Goal: Task Accomplishment & Management: Complete application form

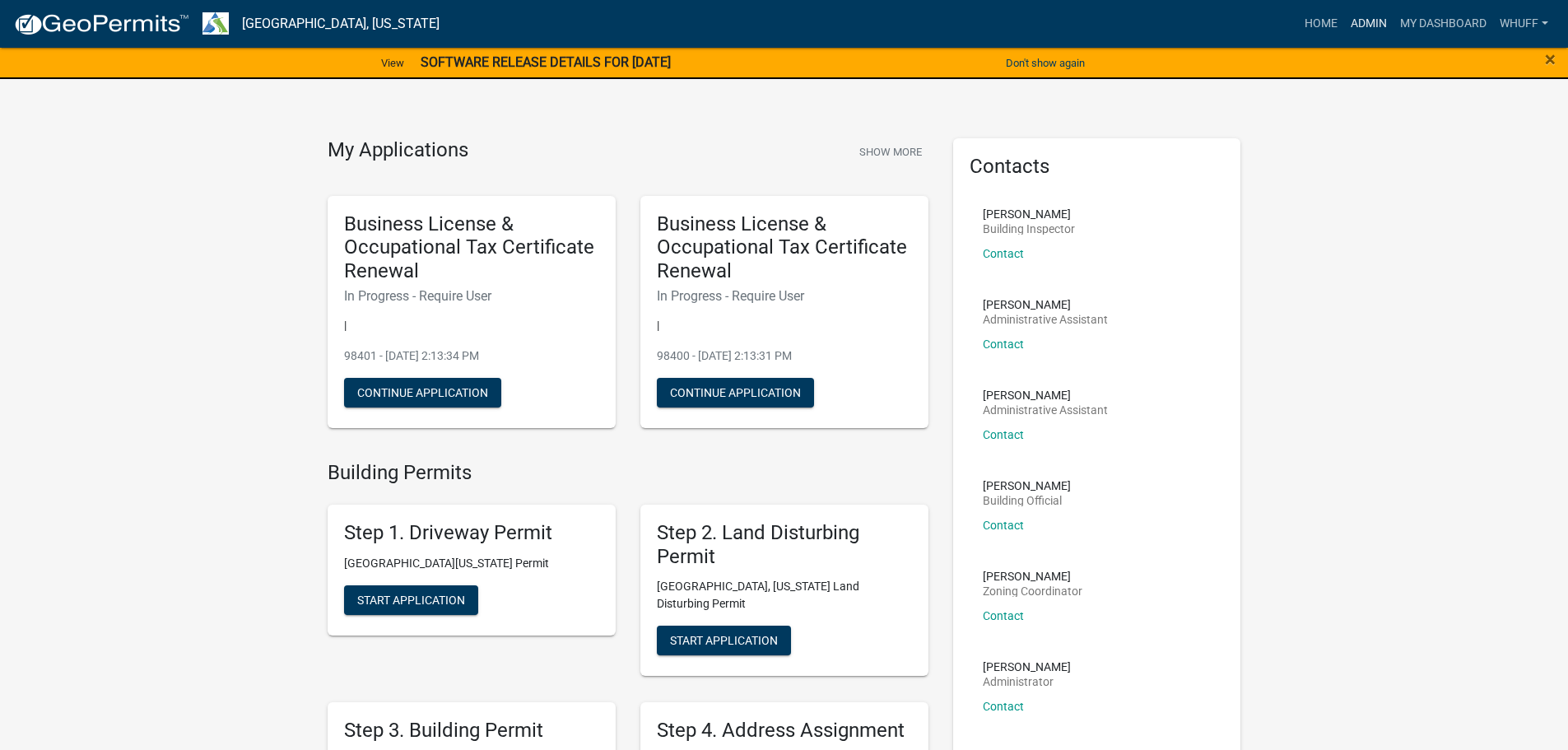
click at [1377, 28] on link "Admin" at bounding box center [1368, 24] width 49 height 32
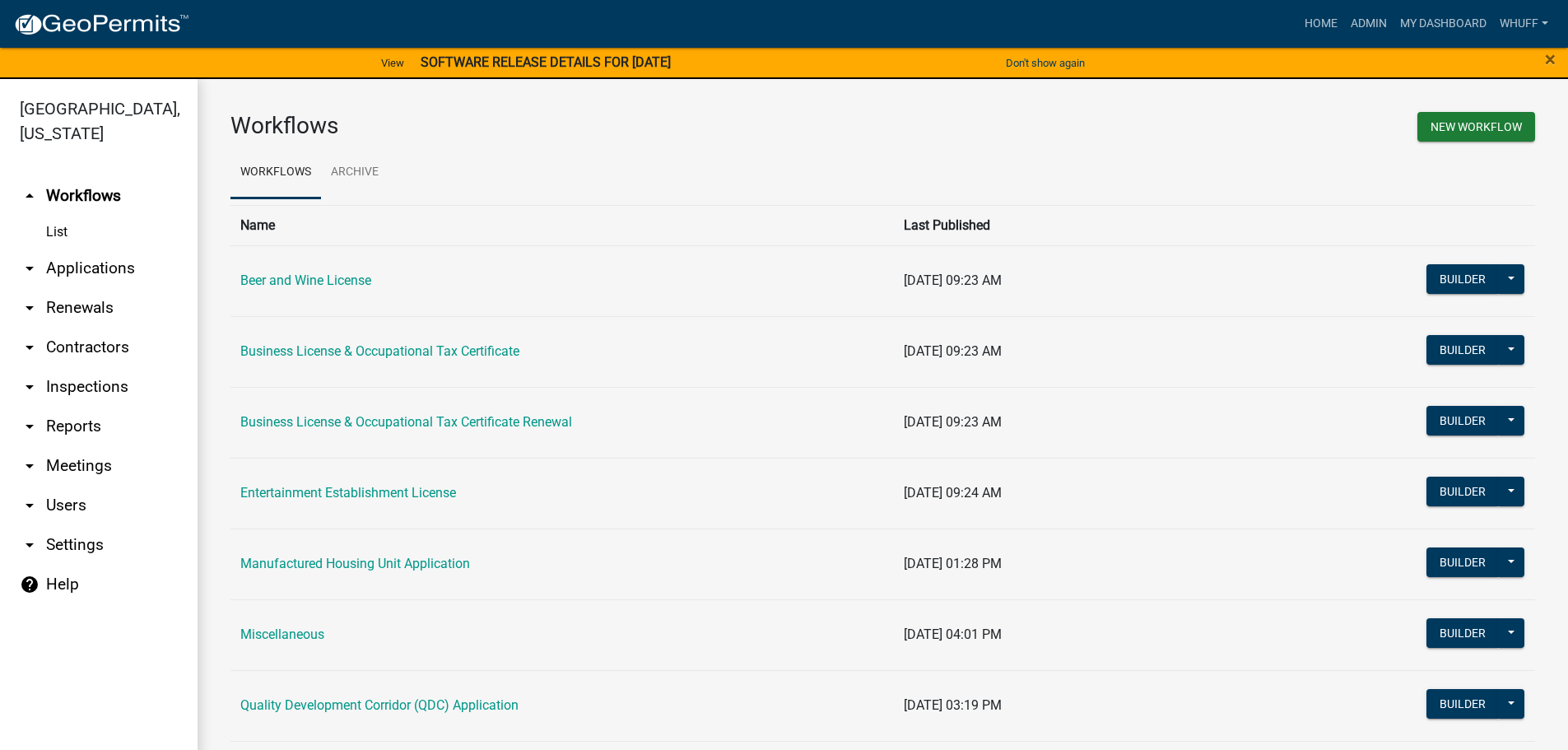
click at [101, 249] on link "arrow_drop_down Applications" at bounding box center [99, 268] width 198 height 39
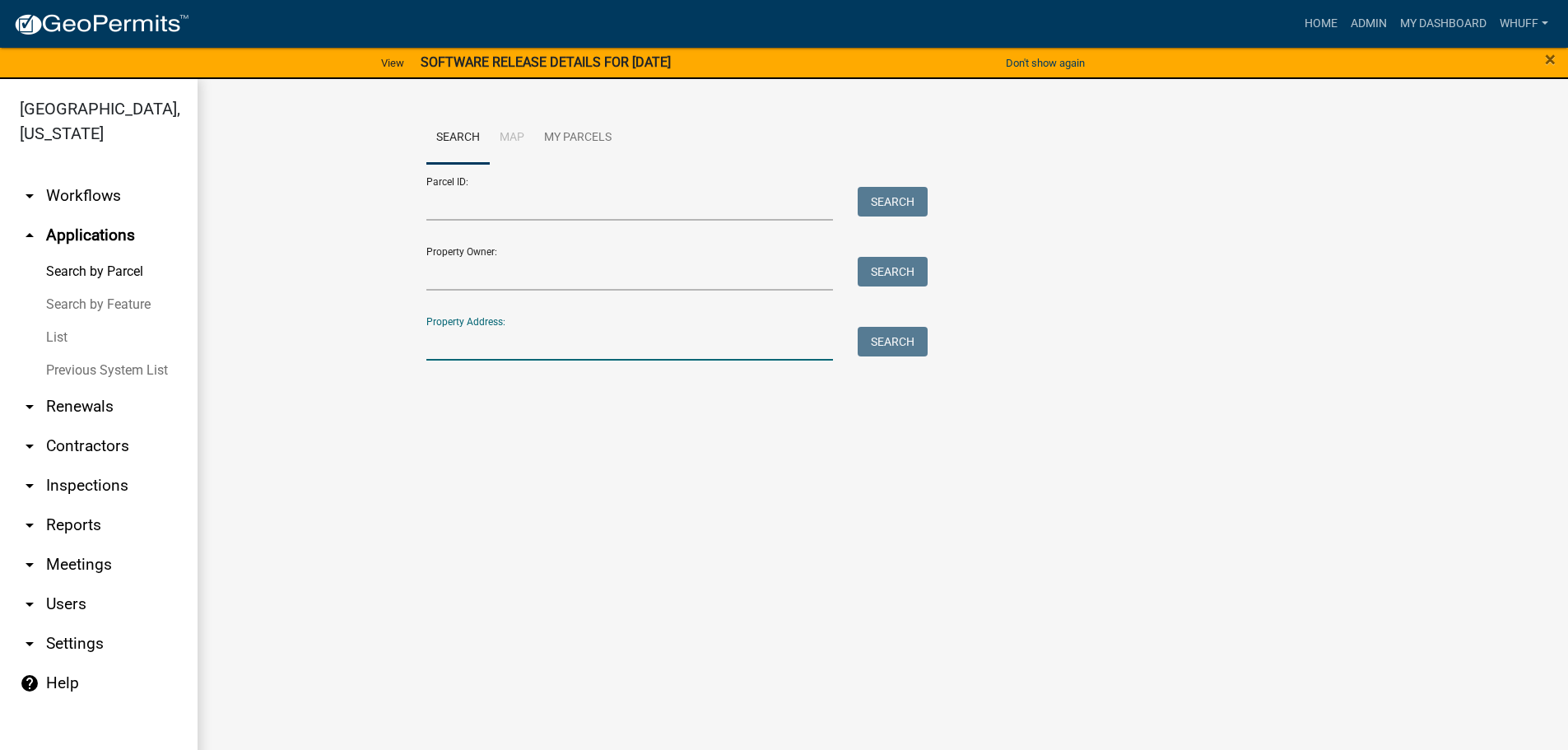
click at [443, 348] on input "Property Address:" at bounding box center [630, 344] width 407 height 34
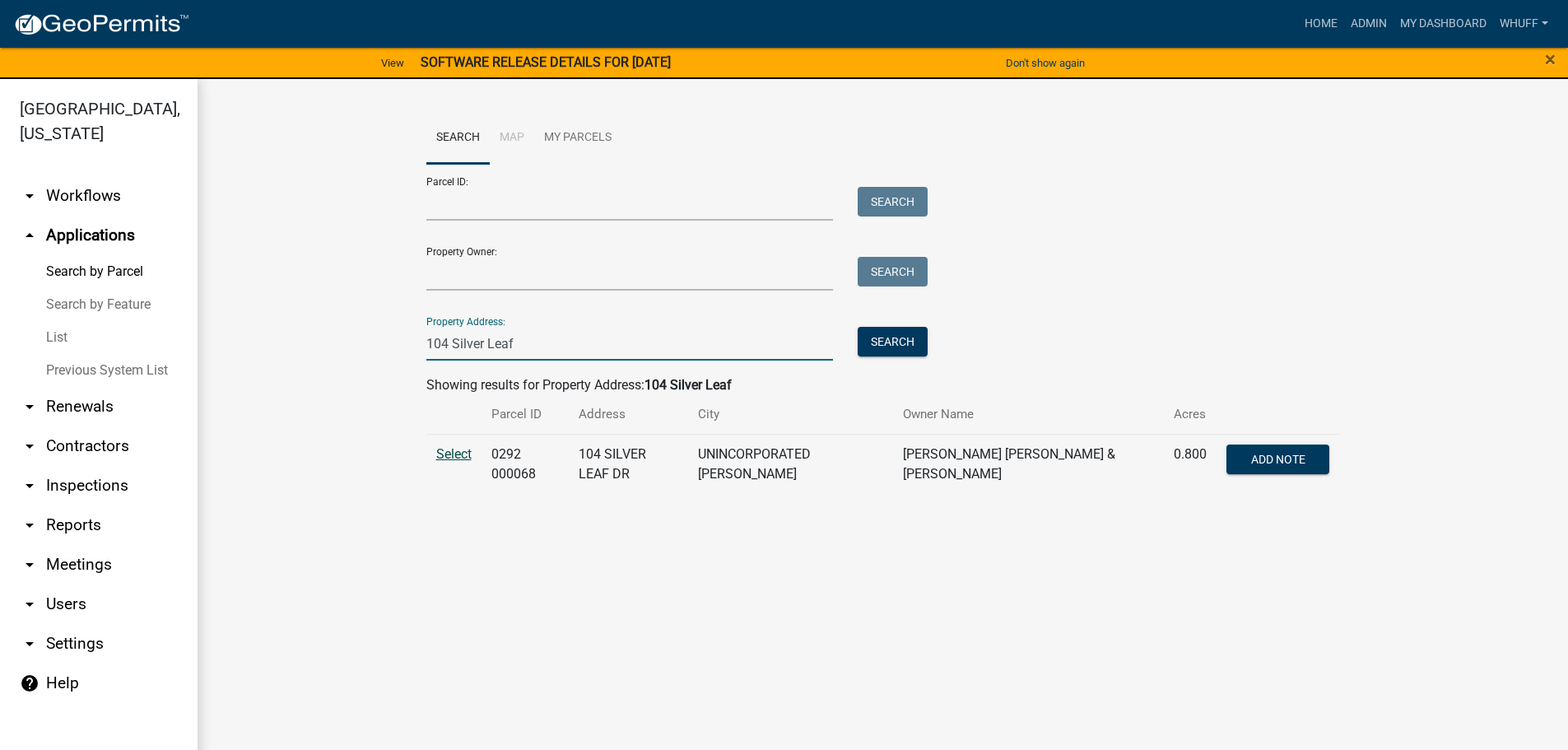
type input "104 Silver Leaf"
drag, startPoint x: 458, startPoint y: 455, endPoint x: 484, endPoint y: 339, distance: 118.9
click at [458, 455] on span "Select" at bounding box center [454, 454] width 35 height 16
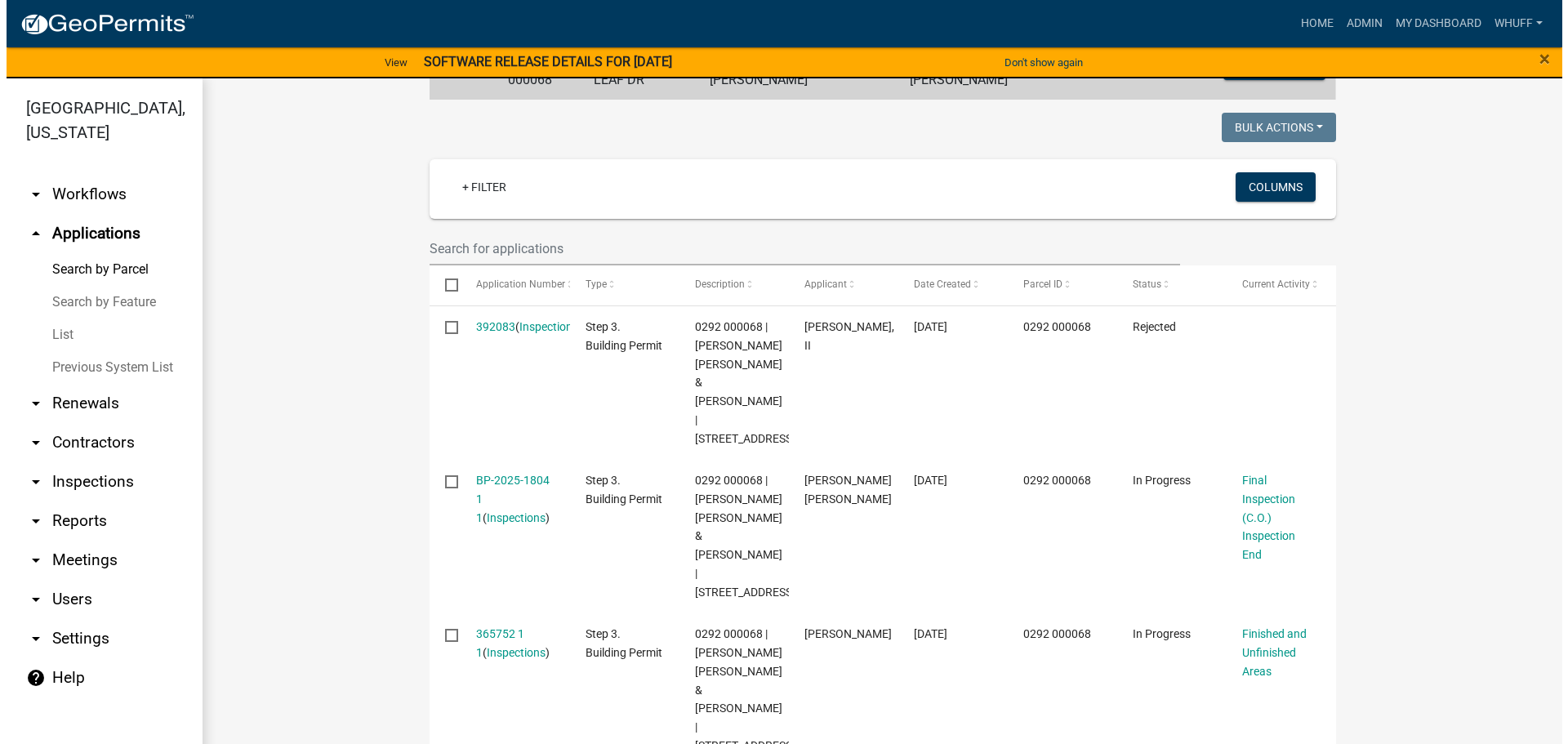
scroll to position [409, 0]
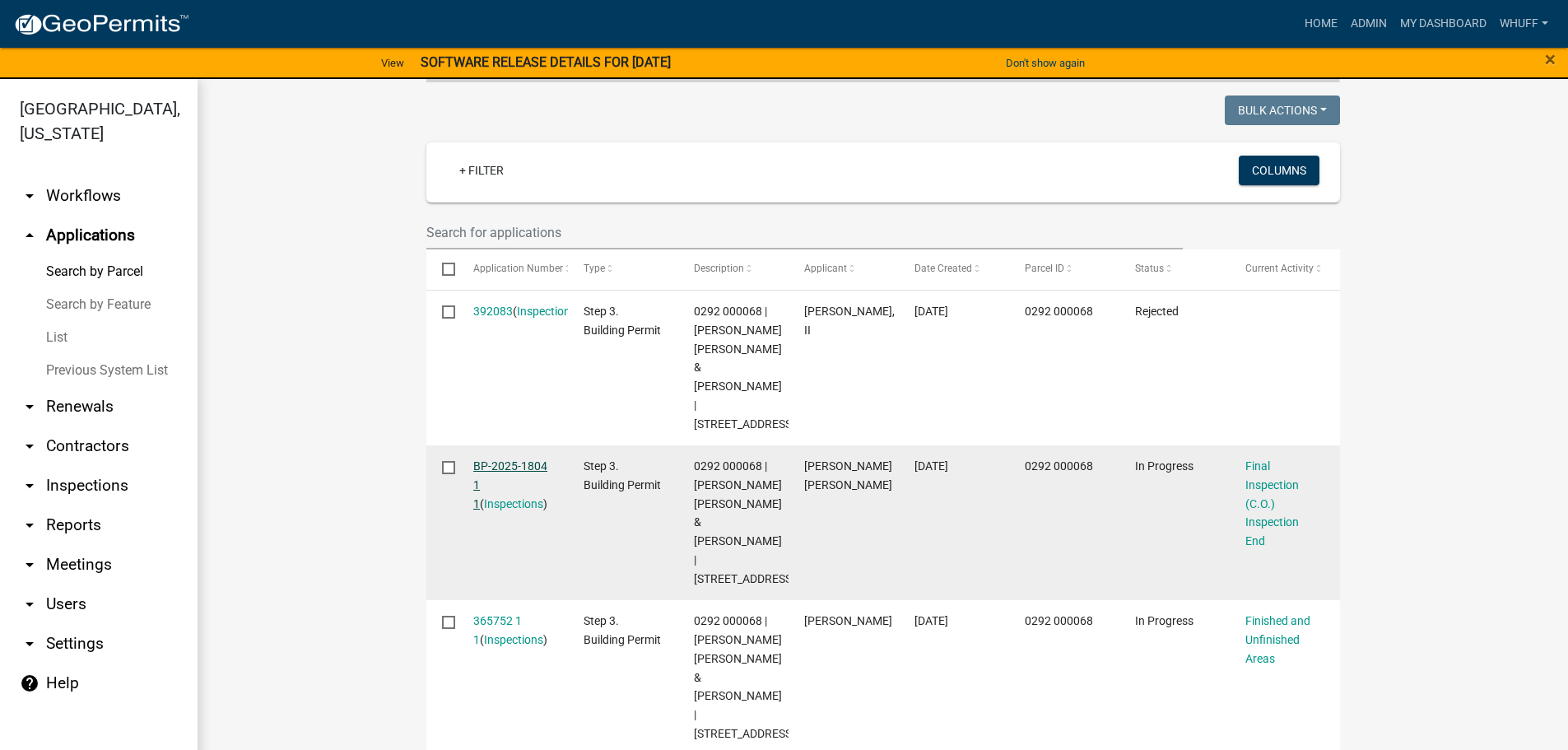
click at [495, 480] on link "BP-2025-1804 1 1" at bounding box center [510, 484] width 74 height 51
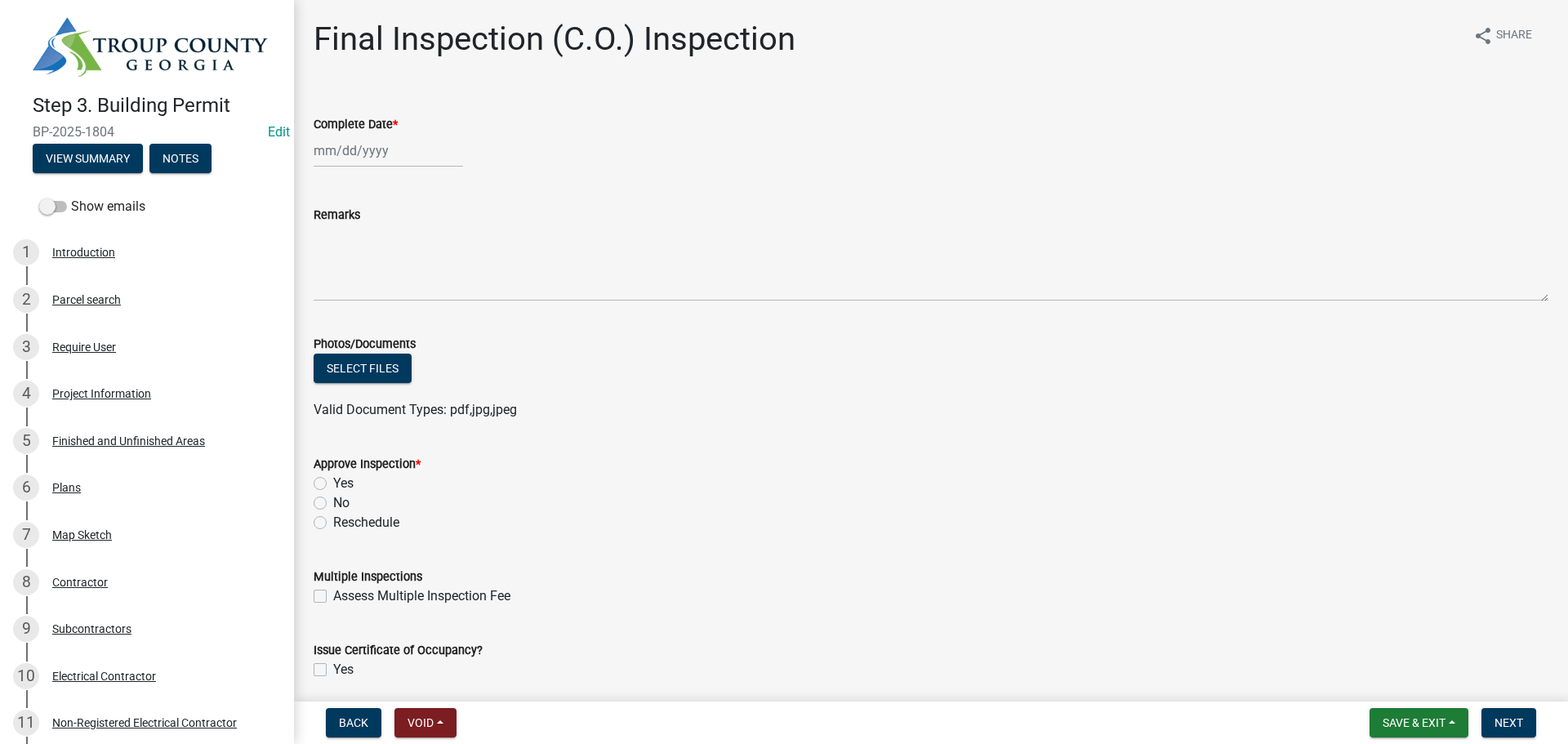
click at [353, 154] on div at bounding box center [388, 151] width 150 height 33
select select "9"
select select "2025"
click at [329, 291] on div "15" at bounding box center [330, 289] width 26 height 26
type input "[DATE]"
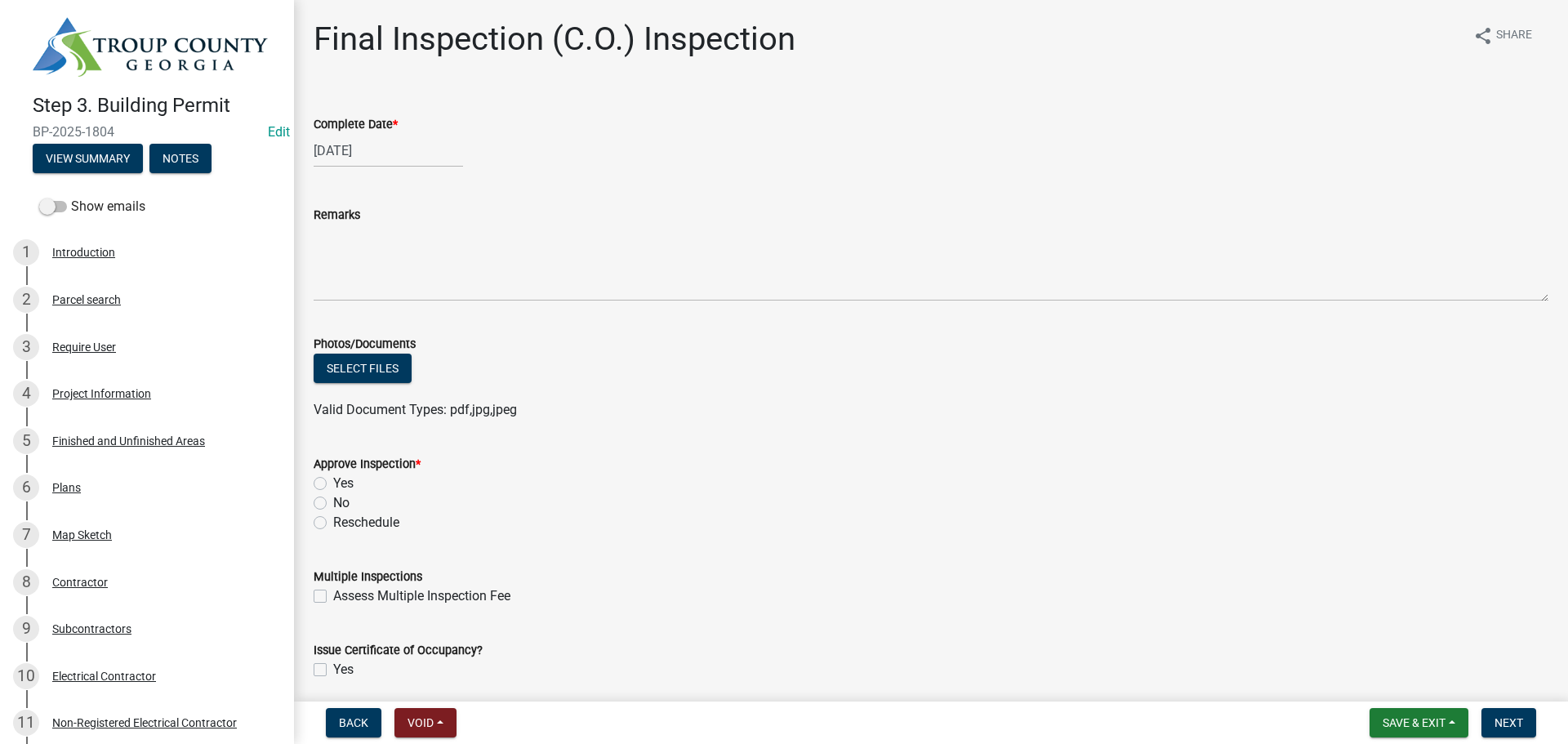
click at [337, 484] on label "Yes" at bounding box center [343, 482] width 20 height 19
click at [337, 484] on input "Yes" at bounding box center [337, 478] width 10 height 10
radio input "true"
drag, startPoint x: 745, startPoint y: 423, endPoint x: 1108, endPoint y: 427, distance: 363.0
click at [766, 423] on wm-data-entity-input "Photos/Documents Select files Valid Document Types: pdf,jpg,jpeg" at bounding box center [930, 374] width 1234 height 120
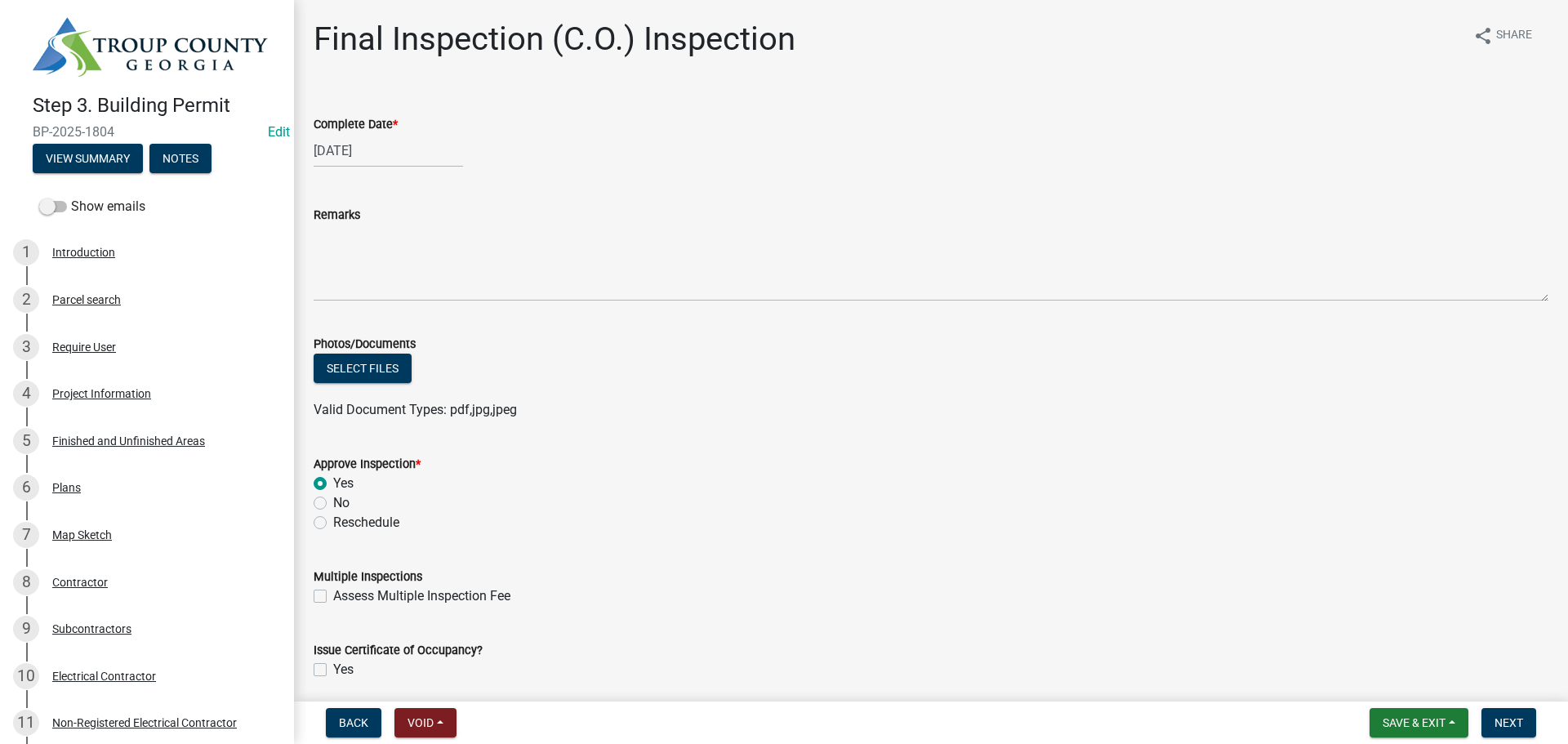
click at [1108, 427] on wm-data-entity-input "Photos/Documents Select files Valid Document Types: pdf,jpg,jpeg" at bounding box center [930, 374] width 1234 height 120
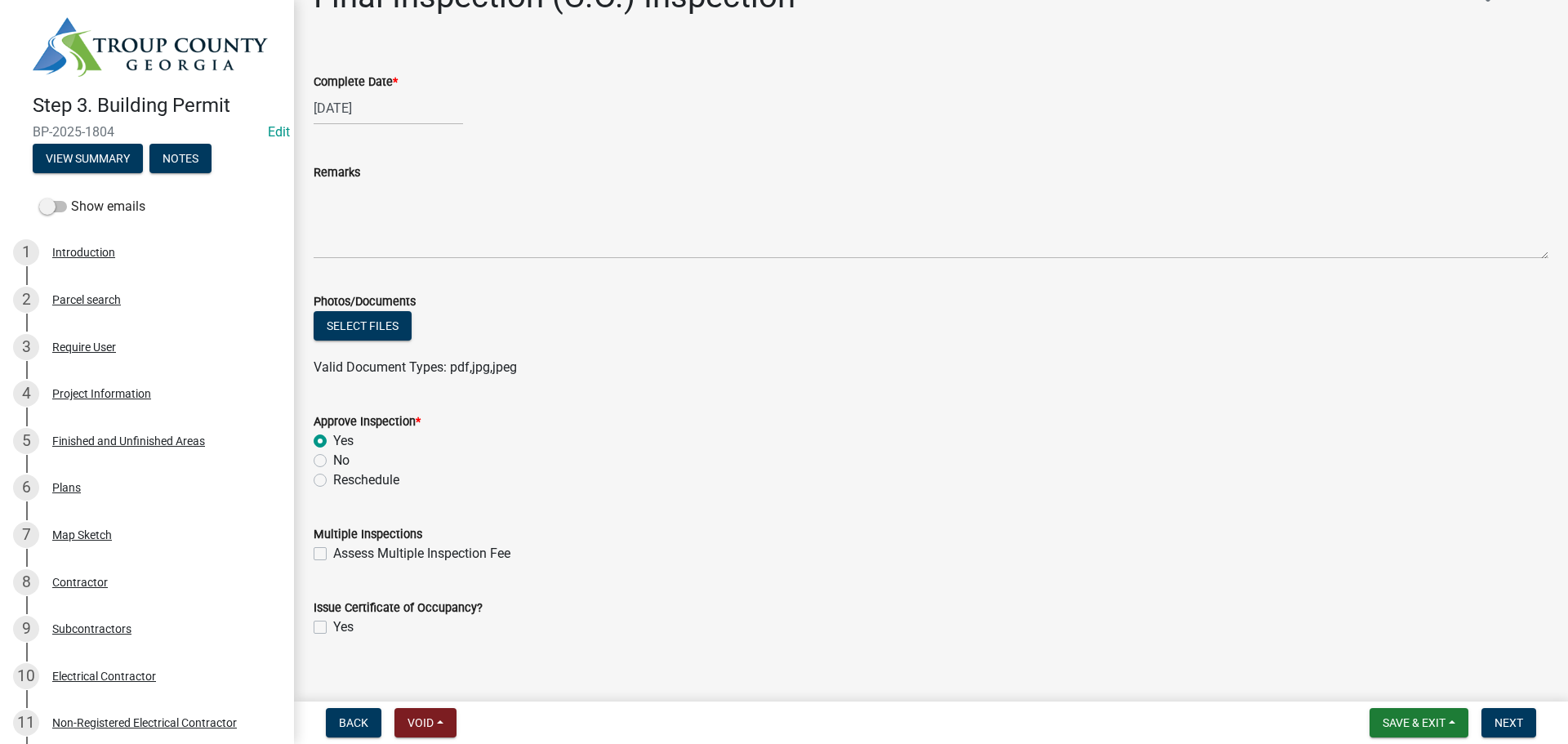
scroll to position [63, 0]
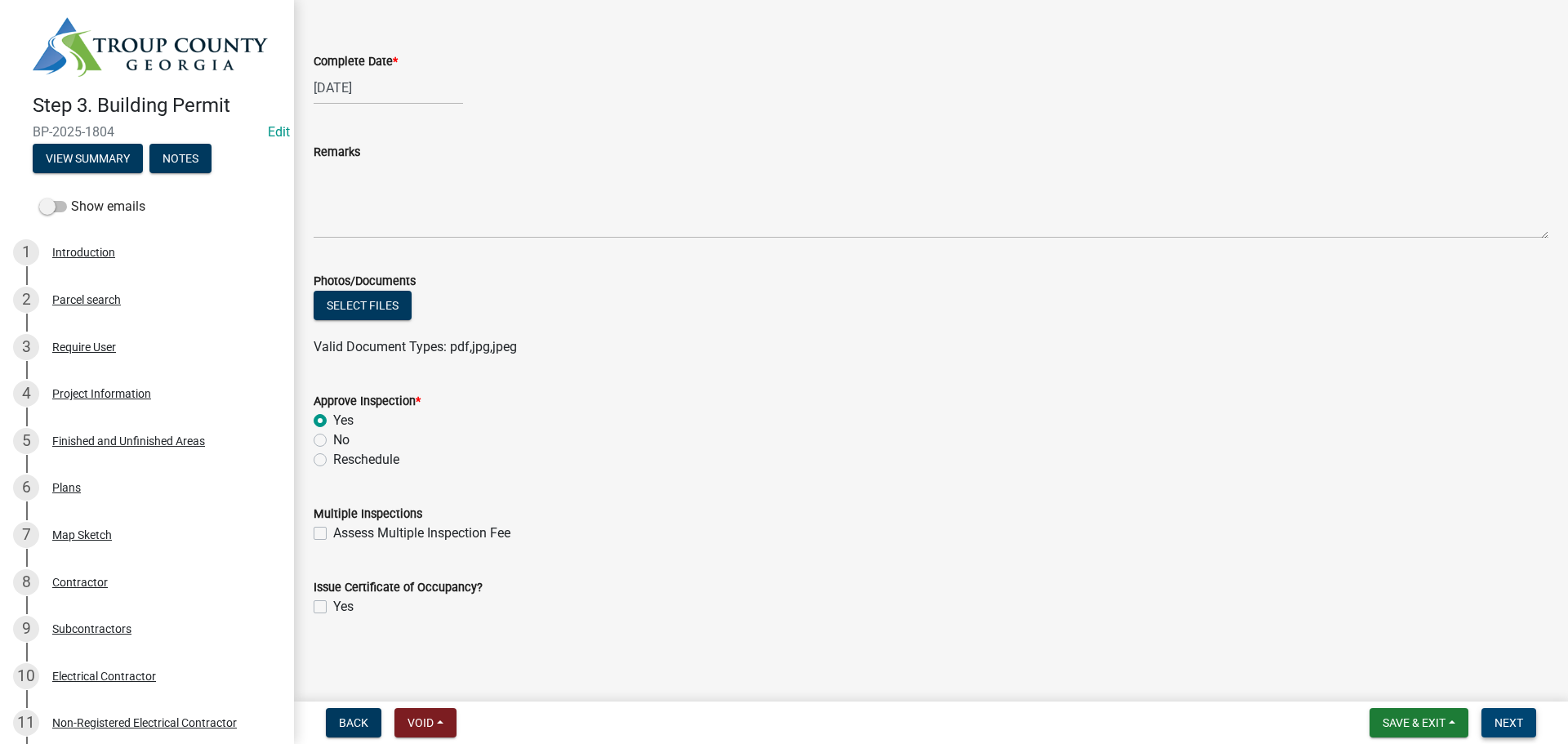
drag, startPoint x: 1287, startPoint y: 475, endPoint x: 1528, endPoint y: 732, distance: 352.3
click at [1289, 475] on wm-data-entity-input "Approve Inspection * Yes No Reschedule" at bounding box center [930, 428] width 1234 height 113
click at [1504, 722] on span "Next" at bounding box center [1508, 723] width 29 height 13
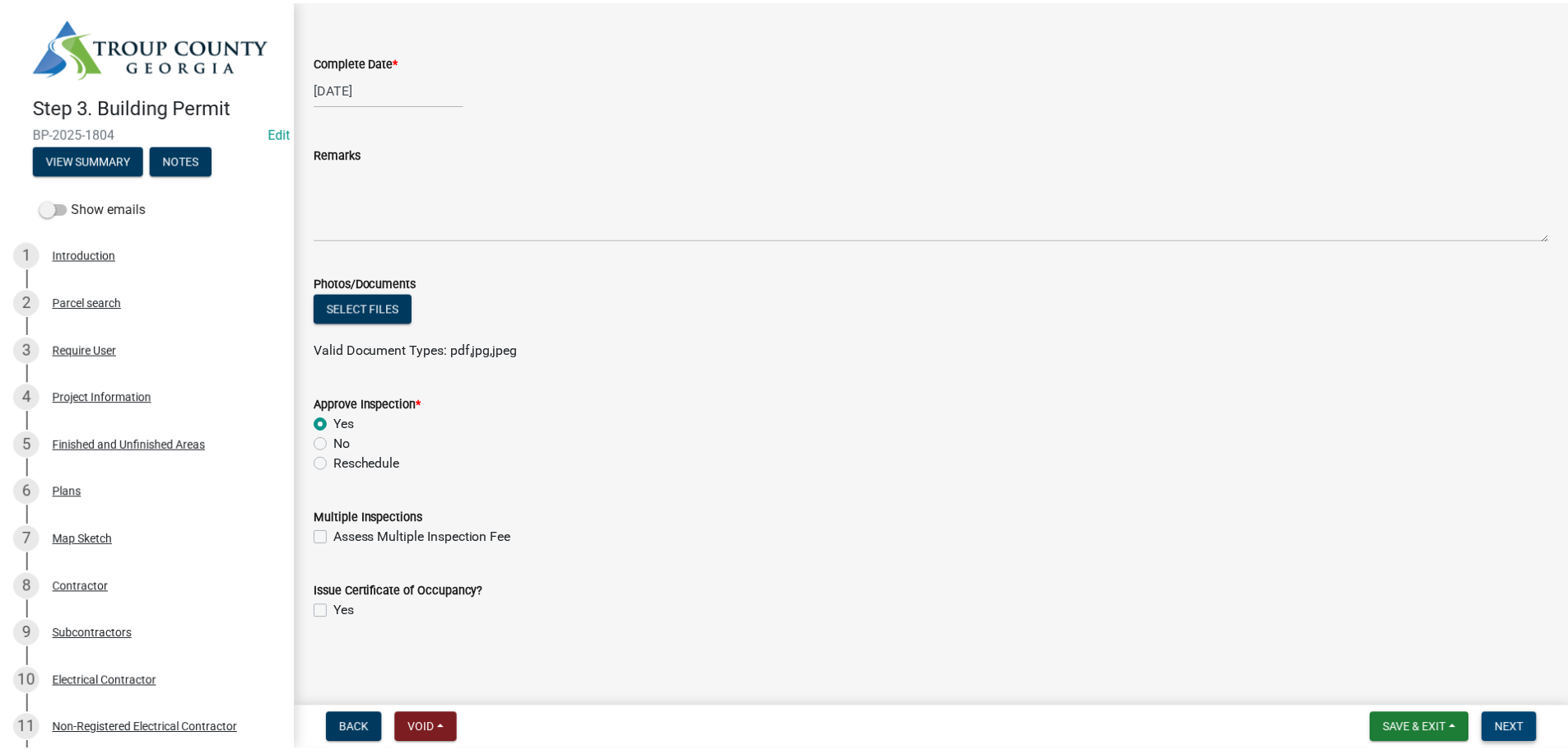
scroll to position [0, 0]
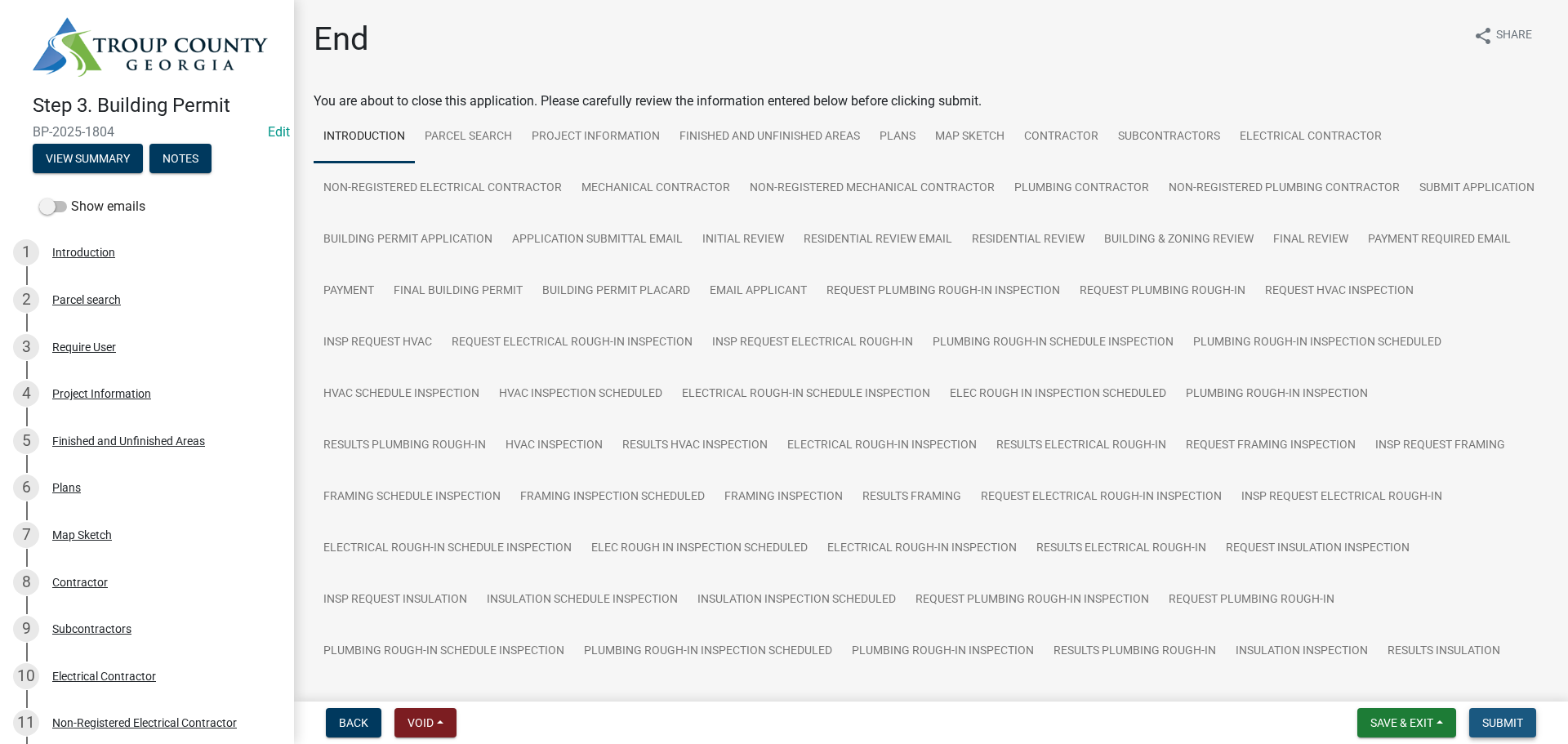
click at [1499, 722] on span "Submit" at bounding box center [1502, 723] width 41 height 13
